Goal: Leave review/rating: Leave review/rating

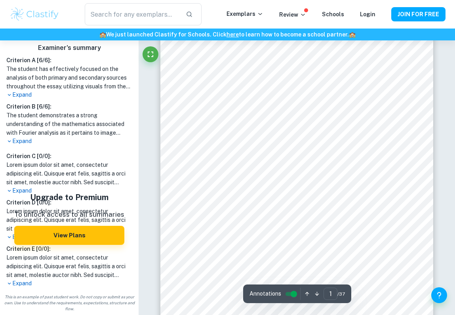
scroll to position [79, 0]
click at [151, 57] on icon "Fullscreen" at bounding box center [151, 55] width 10 height 10
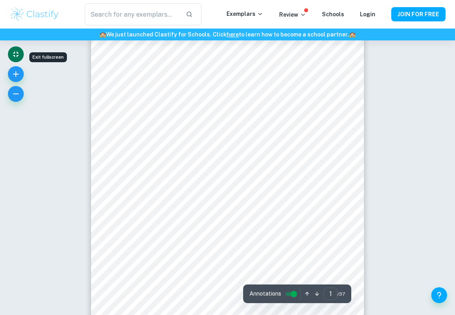
scroll to position [31, 0]
click at [14, 95] on icon "button" at bounding box center [16, 94] width 10 height 10
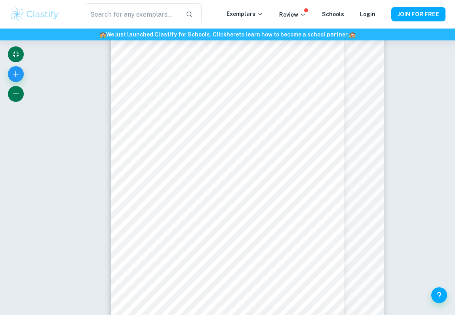
click at [14, 95] on icon "button" at bounding box center [16, 94] width 10 height 10
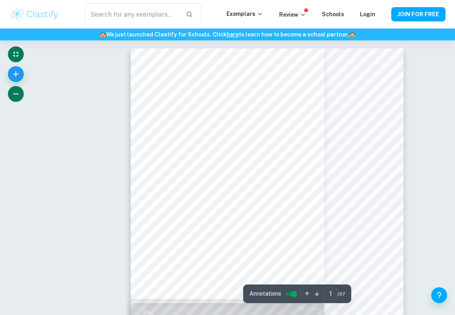
scroll to position [0, 0]
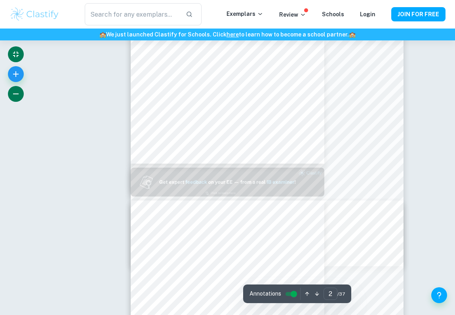
type input "1"
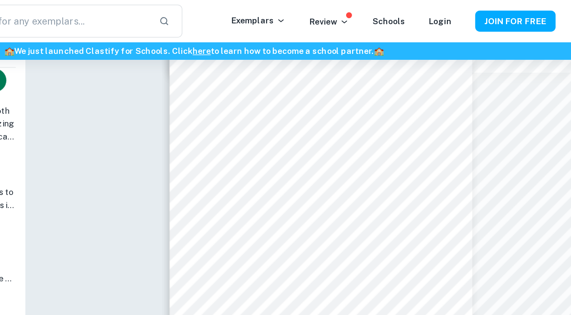
scroll to position [653, 0]
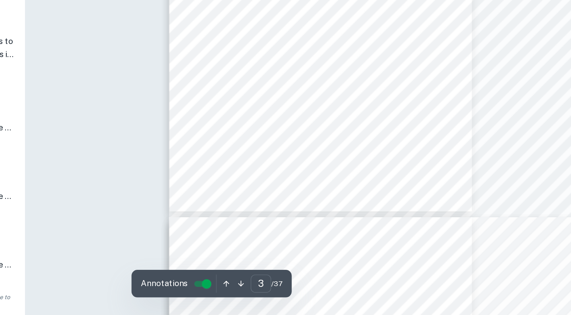
type input "4"
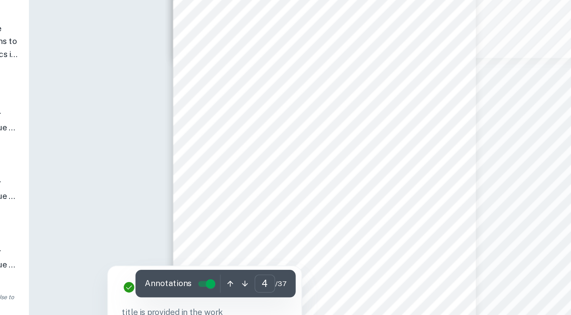
scroll to position [890, 0]
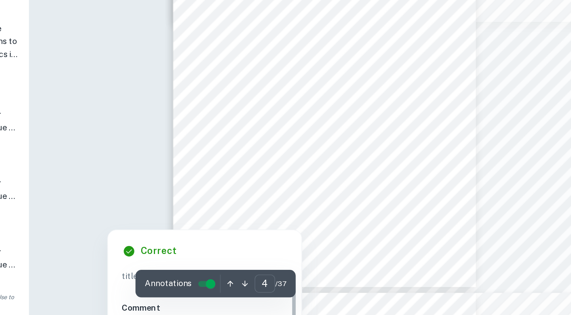
click at [196, 205] on div at bounding box center [253, 214] width 225 height 19
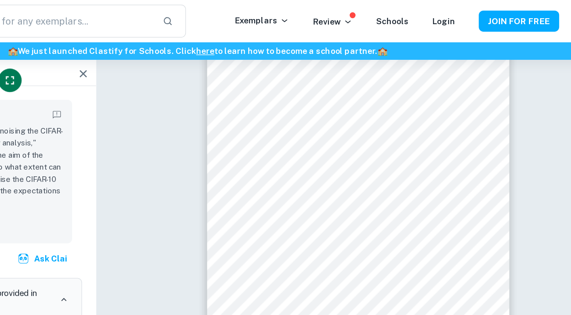
scroll to position [826, 0]
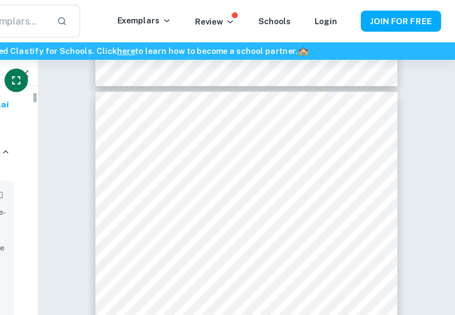
type input "4"
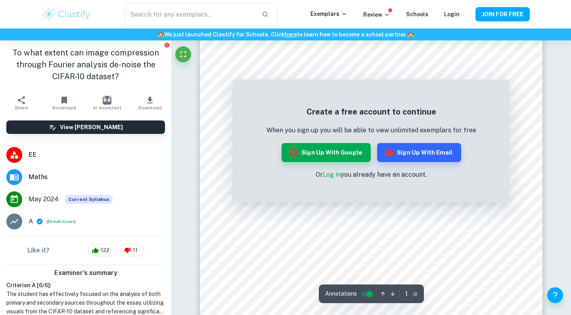
scroll to position [80, 0]
click at [323, 147] on button "Sign up with Google" at bounding box center [325, 152] width 89 height 19
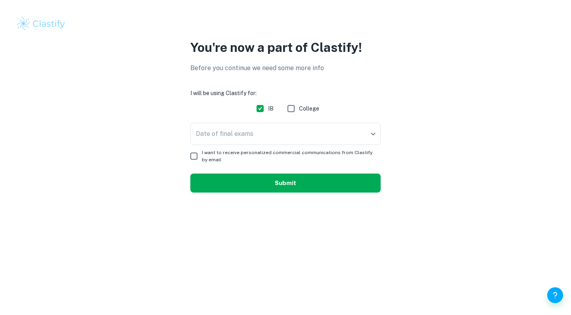
click at [276, 184] on button "Submit" at bounding box center [285, 183] width 190 height 19
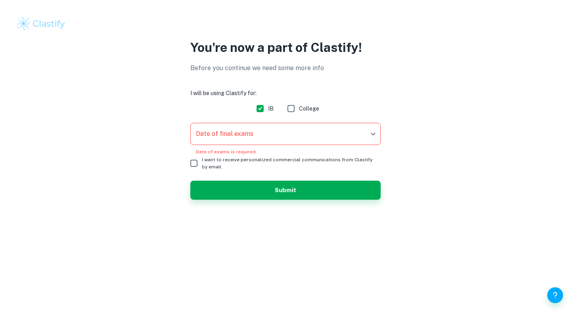
click at [280, 136] on body "We value your privacy We use cookies to enhance your browsing experience, serve…" at bounding box center [285, 157] width 571 height 315
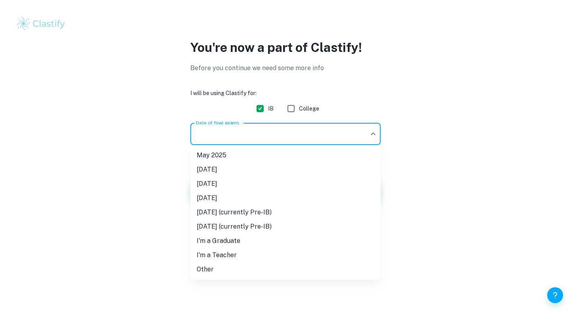
click at [236, 271] on li "Other" at bounding box center [285, 269] width 190 height 14
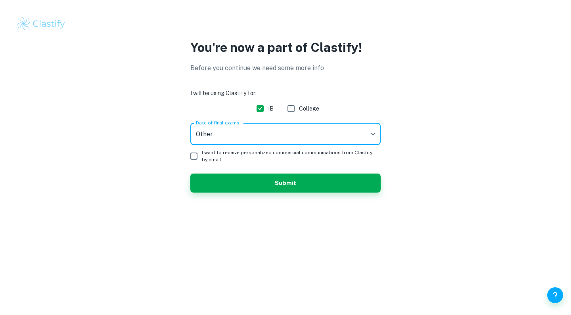
type input "Other"
click at [237, 183] on button "Submit" at bounding box center [285, 183] width 190 height 19
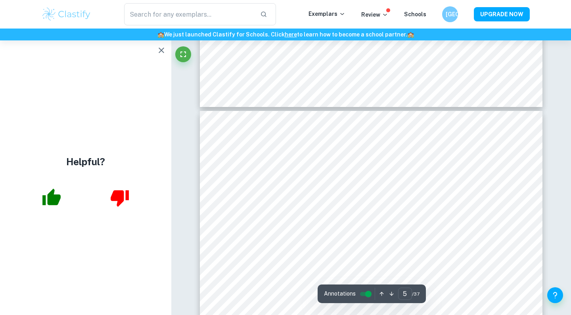
scroll to position [1834, 0]
click at [162, 52] on icon "button" at bounding box center [162, 51] width 10 height 10
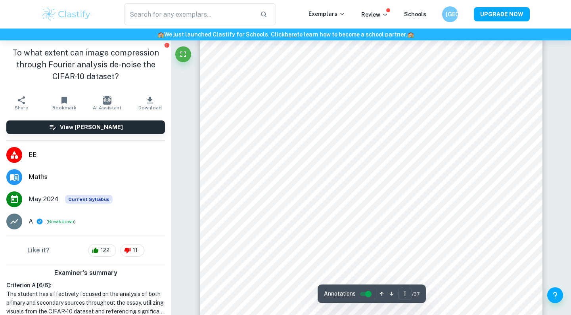
scroll to position [0, 0]
type input "5"
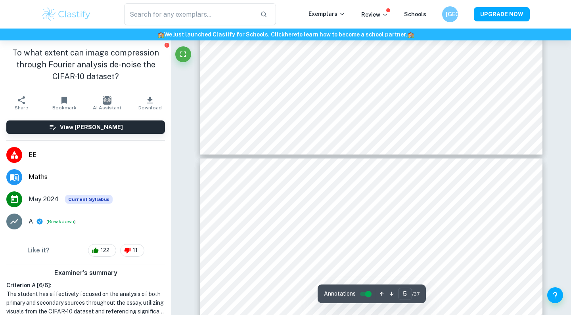
scroll to position [1955, 0]
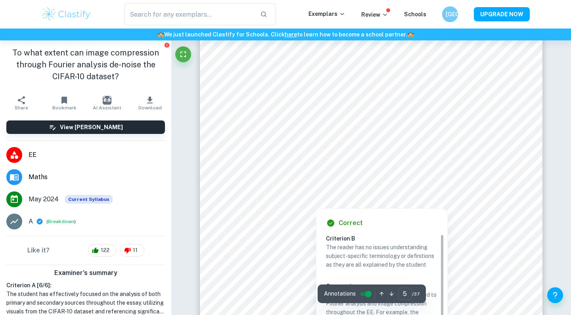
click at [265, 128] on div at bounding box center [371, 119] width 282 height 76
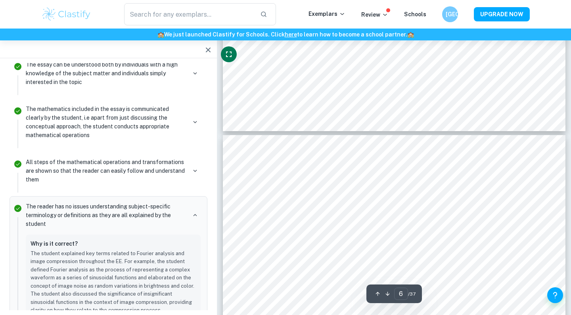
click at [228, 50] on icon "Fullscreen" at bounding box center [229, 55] width 10 height 10
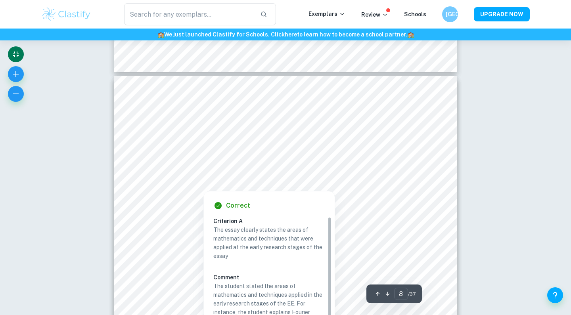
scroll to position [3102, 0]
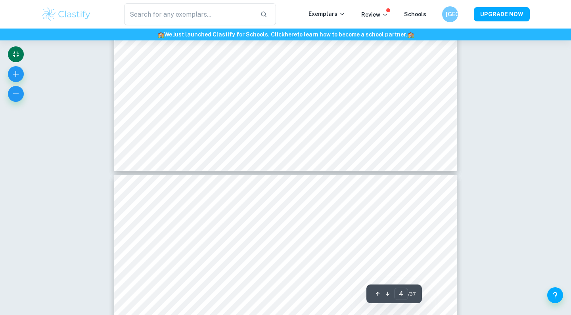
scroll to position [1661, 0]
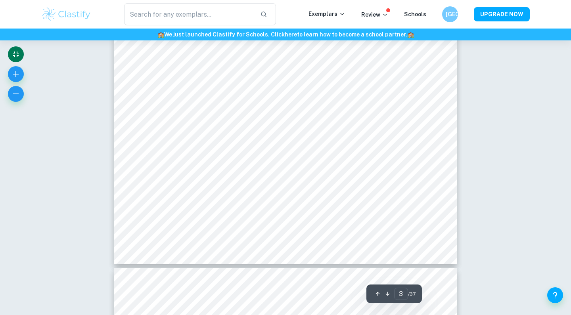
type input "4"
